Goal: Information Seeking & Learning: Learn about a topic

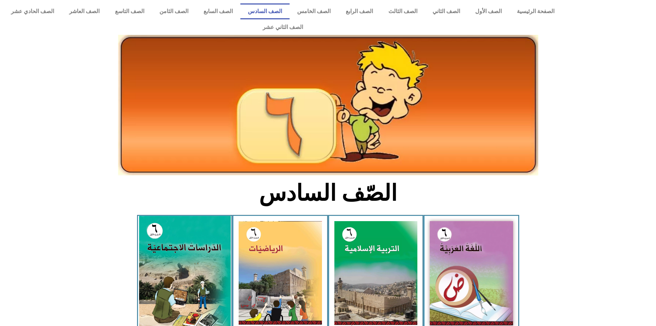
click at [216, 220] on img at bounding box center [185, 273] width 92 height 114
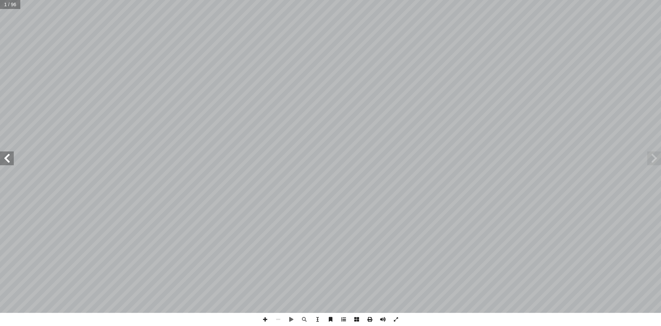
click at [344, 320] on span at bounding box center [343, 318] width 13 height 13
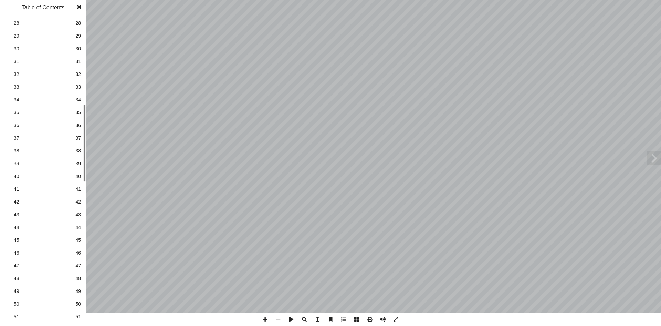
click at [74, 160] on link "39 39" at bounding box center [42, 163] width 78 height 13
click at [82, 2] on span at bounding box center [79, 7] width 12 height 14
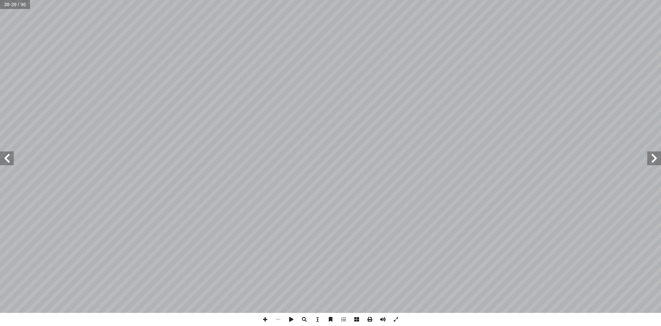
click at [658, 155] on span at bounding box center [655, 158] width 14 height 14
click at [264, 319] on span at bounding box center [265, 318] width 13 height 13
click at [266, 317] on span at bounding box center [265, 318] width 13 height 13
click at [654, 164] on span at bounding box center [655, 158] width 14 height 14
click at [6, 154] on span at bounding box center [7, 158] width 14 height 14
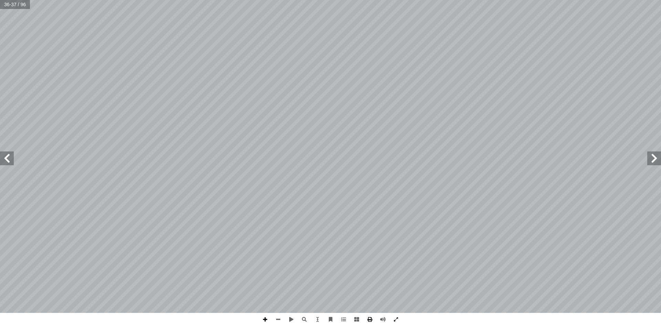
click at [261, 319] on span at bounding box center [265, 318] width 13 height 13
click at [266, 319] on span at bounding box center [265, 318] width 13 height 13
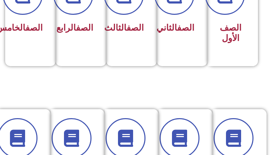
scroll to position [276, 0]
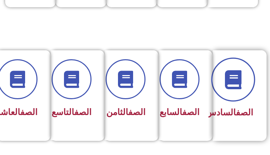
click at [240, 80] on icon at bounding box center [233, 79] width 19 height 19
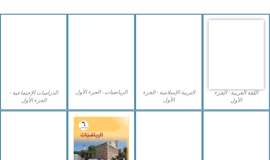
scroll to position [207, 0]
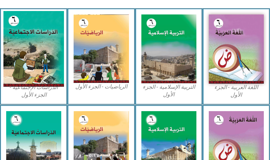
click at [38, 58] on img at bounding box center [33, 49] width 61 height 76
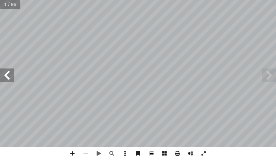
click at [150, 154] on span at bounding box center [150, 153] width 13 height 13
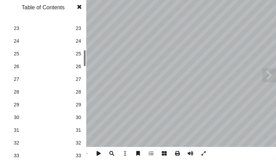
click at [78, 156] on span "33" at bounding box center [78, 155] width 6 height 7
click at [76, 6] on span at bounding box center [79, 7] width 12 height 14
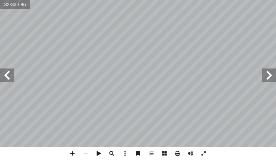
click at [13, 79] on span at bounding box center [7, 76] width 14 height 14
click at [5, 75] on span at bounding box center [7, 76] width 14 height 14
click at [70, 153] on span at bounding box center [72, 153] width 13 height 13
click at [72, 156] on span at bounding box center [72, 153] width 13 height 13
click at [87, 154] on span at bounding box center [85, 153] width 13 height 13
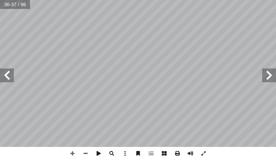
click at [10, 76] on span at bounding box center [7, 76] width 14 height 14
